Goal: Task Accomplishment & Management: Manage account settings

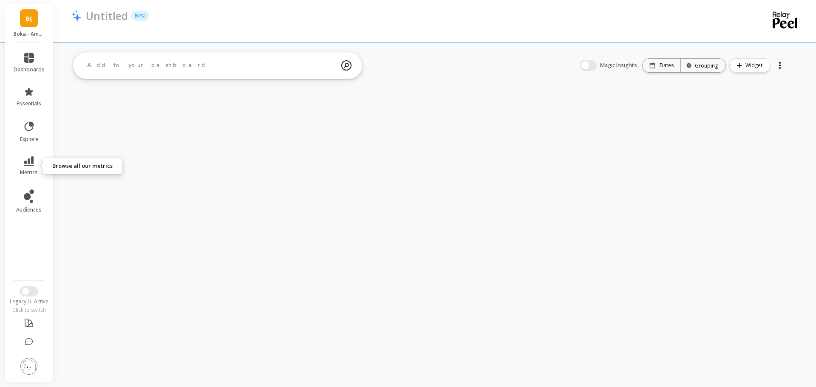
click at [31, 159] on icon at bounding box center [29, 160] width 10 height 9
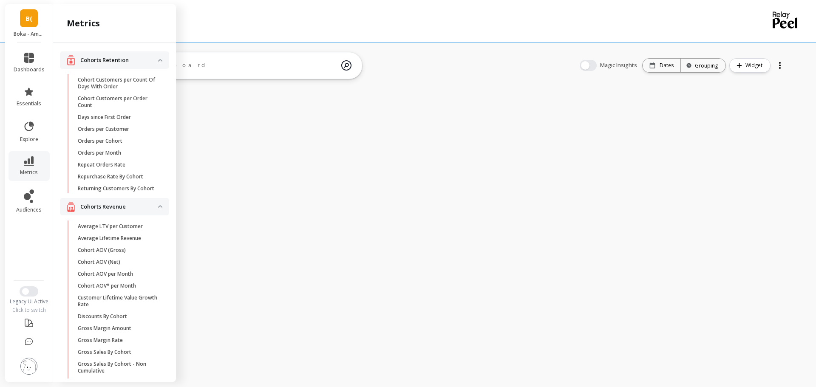
scroll to position [159, 0]
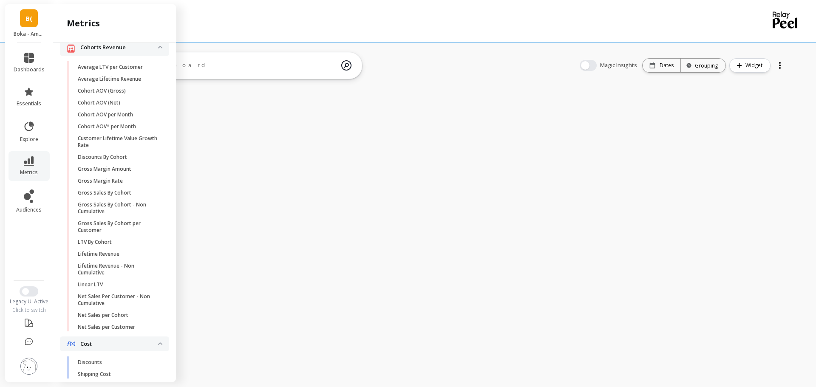
click at [169, 68] on div "Cohorts Retention Cohort Customers per Count Of Days With Order Cohort Customer…" at bounding box center [114, 211] width 123 height 336
click at [140, 34] on div "metrics" at bounding box center [114, 23] width 123 height 39
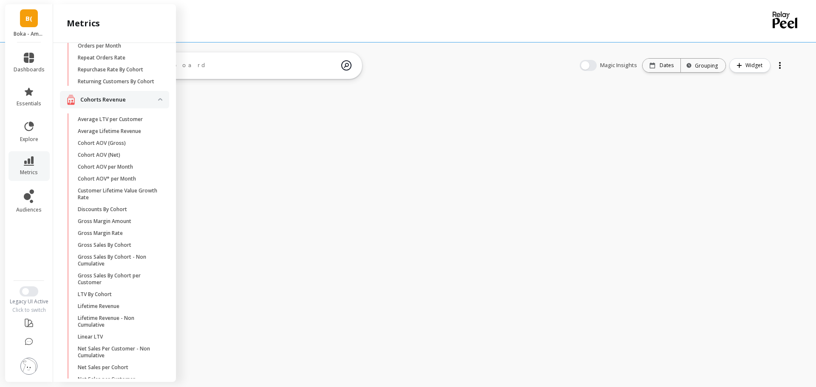
scroll to position [95, 0]
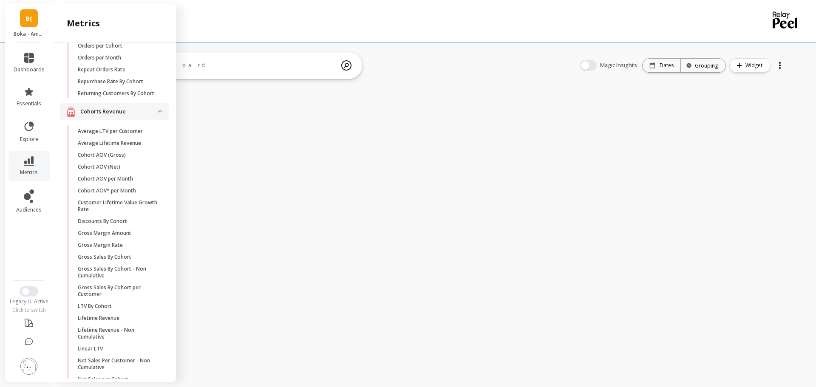
click at [123, 137] on link "Average LTV per Customer" at bounding box center [121, 131] width 96 height 12
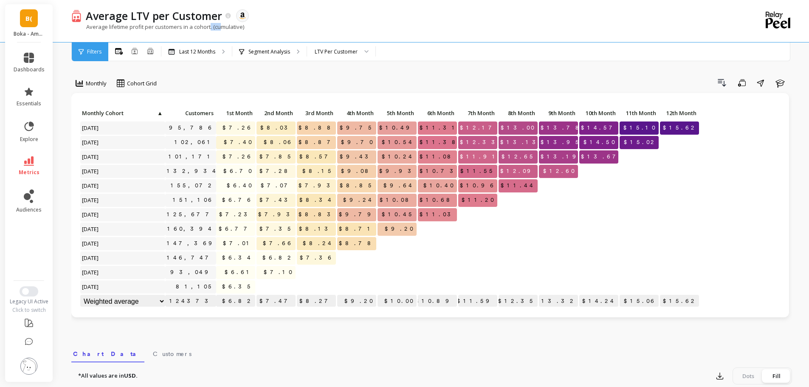
drag, startPoint x: 212, startPoint y: 26, endPoint x: 223, endPoint y: 25, distance: 11.5
click at [223, 25] on p "Average lifetime profit per customers in a cohort. (cumulative)" at bounding box center [157, 27] width 173 height 8
click at [25, 163] on icon at bounding box center [29, 160] width 10 height 9
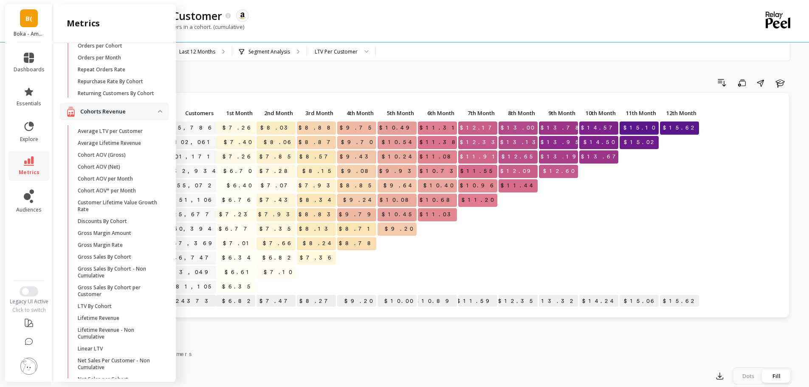
scroll to position [138, 0]
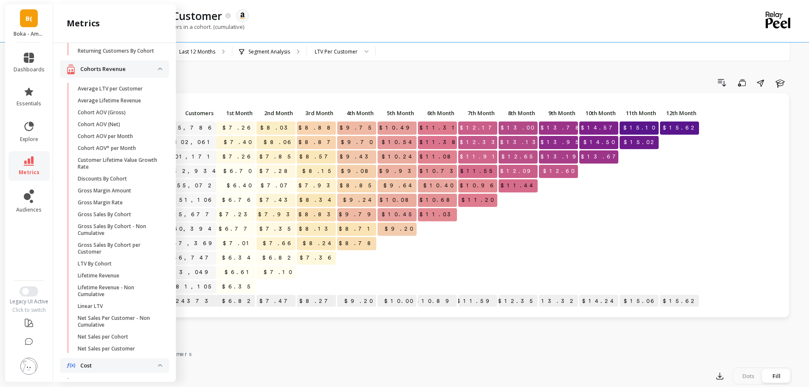
click at [168, 76] on div "Cohorts Retention Cohort Customers per Count Of Days With Order Cohort Customer…" at bounding box center [114, 211] width 123 height 336
click at [32, 123] on icon at bounding box center [32, 124] width 4 height 4
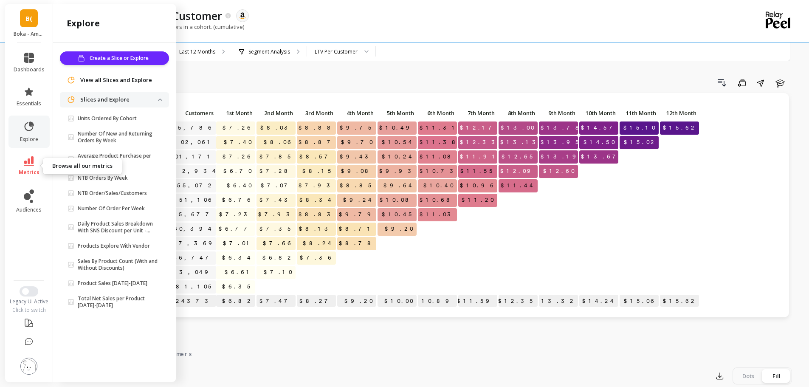
click at [27, 166] on link "metrics" at bounding box center [29, 166] width 31 height 20
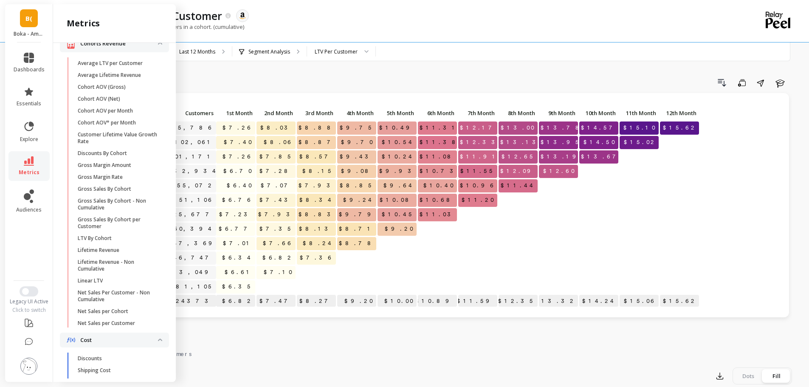
scroll to position [160, 0]
click at [165, 65] on div "Cohorts Retention Cohort Customers per Count Of Days With Order Cohort Customer…" at bounding box center [114, 211] width 123 height 336
click at [166, 75] on div "Cohorts Retention Cohort Customers per Count Of Days With Order Cohort Customer…" at bounding box center [114, 211] width 123 height 336
click at [285, 82] on div "Drill Down Save Share Learn" at bounding box center [477, 83] width 629 height 14
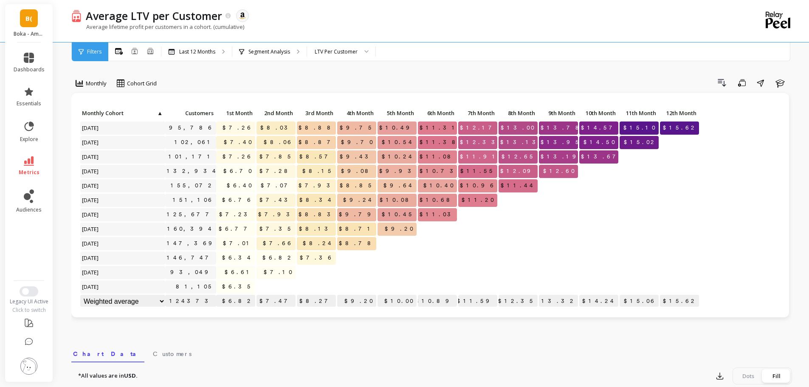
scroll to position [0, 0]
drag, startPoint x: 163, startPoint y: 26, endPoint x: 173, endPoint y: 26, distance: 10.2
click at [173, 26] on p "Average lifetime profit per customers in a cohort. (cumulative)" at bounding box center [157, 27] width 173 height 8
click at [36, 159] on link "metrics" at bounding box center [29, 166] width 31 height 20
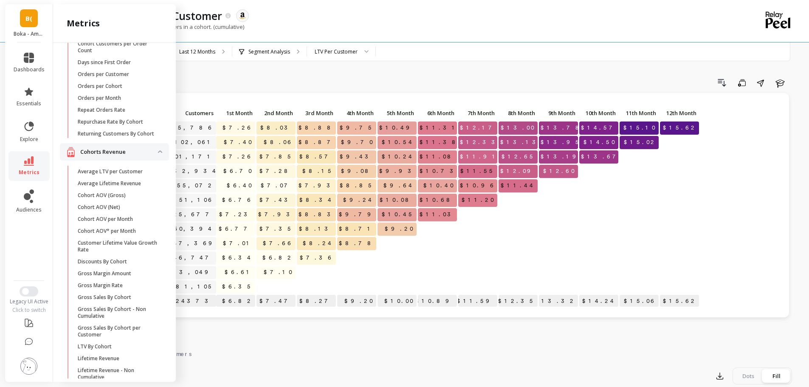
scroll to position [53, 0]
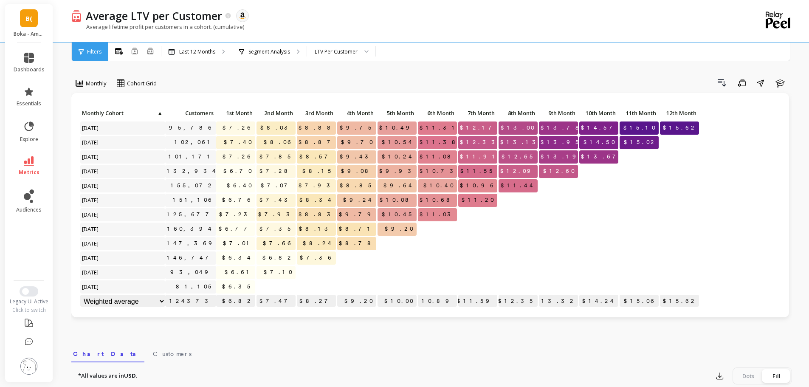
click at [233, 77] on div "Drill Down Save Share Learn" at bounding box center [477, 83] width 629 height 14
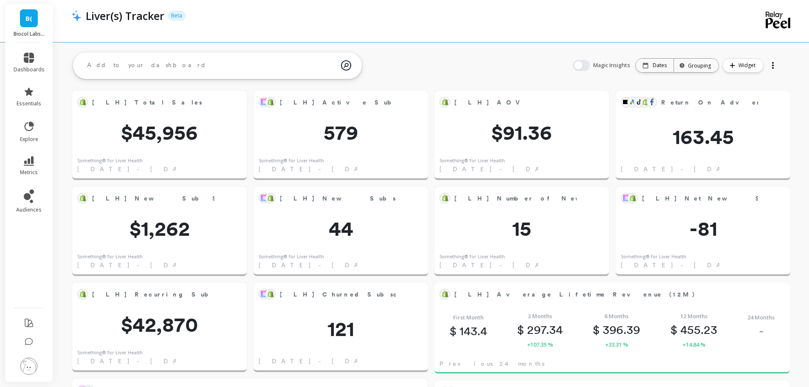
click at [509, 22] on div "Liver(s) Tracker Beta" at bounding box center [402, 15] width 641 height 14
click at [29, 130] on icon at bounding box center [29, 127] width 12 height 12
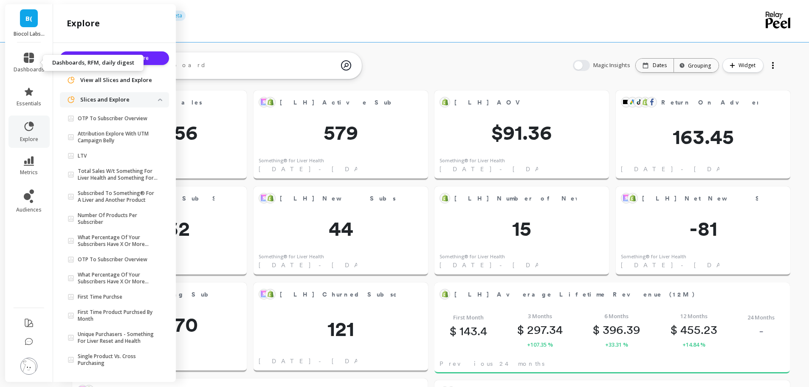
click at [31, 59] on icon at bounding box center [29, 58] width 10 height 10
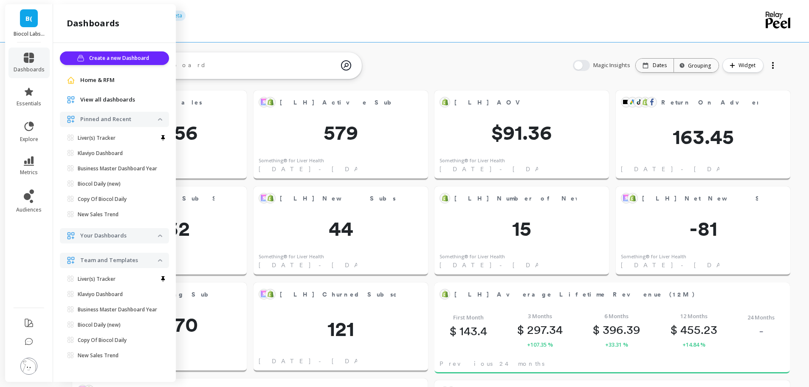
click at [277, 20] on div "Liver(s) Tracker Beta" at bounding box center [402, 15] width 641 height 14
